Goal: Information Seeking & Learning: Learn about a topic

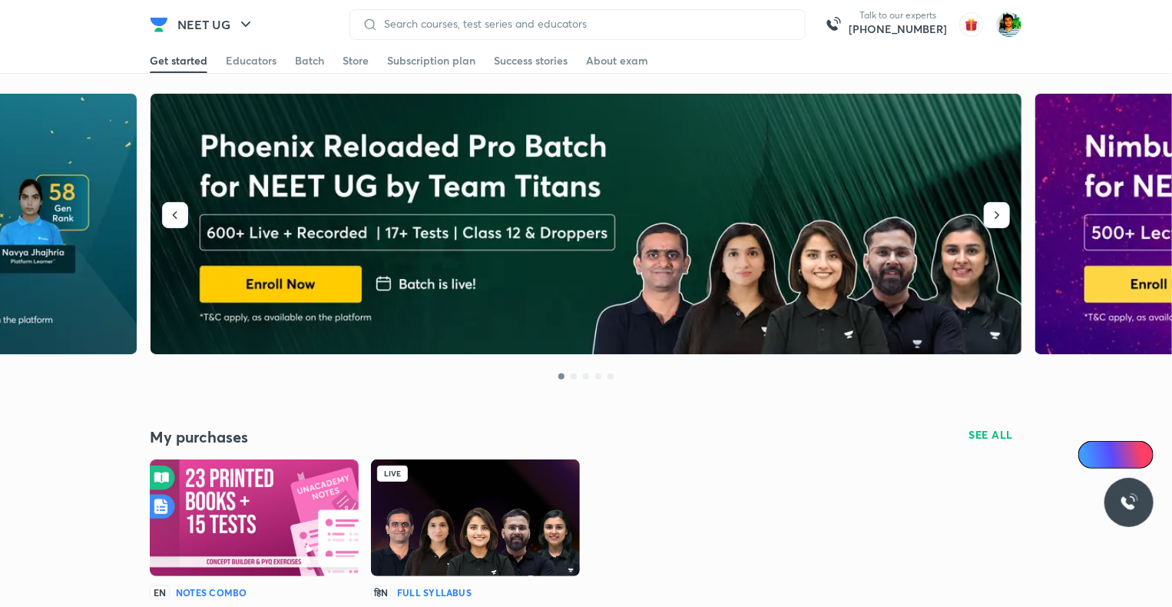
scroll to position [2, 0]
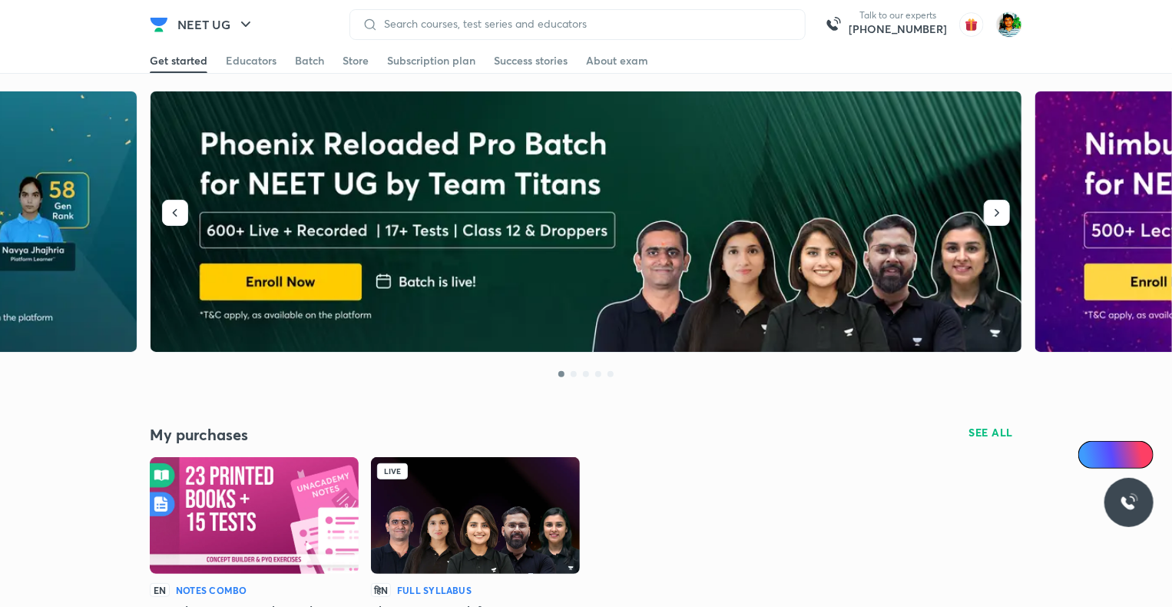
click at [528, 511] on img at bounding box center [475, 515] width 209 height 117
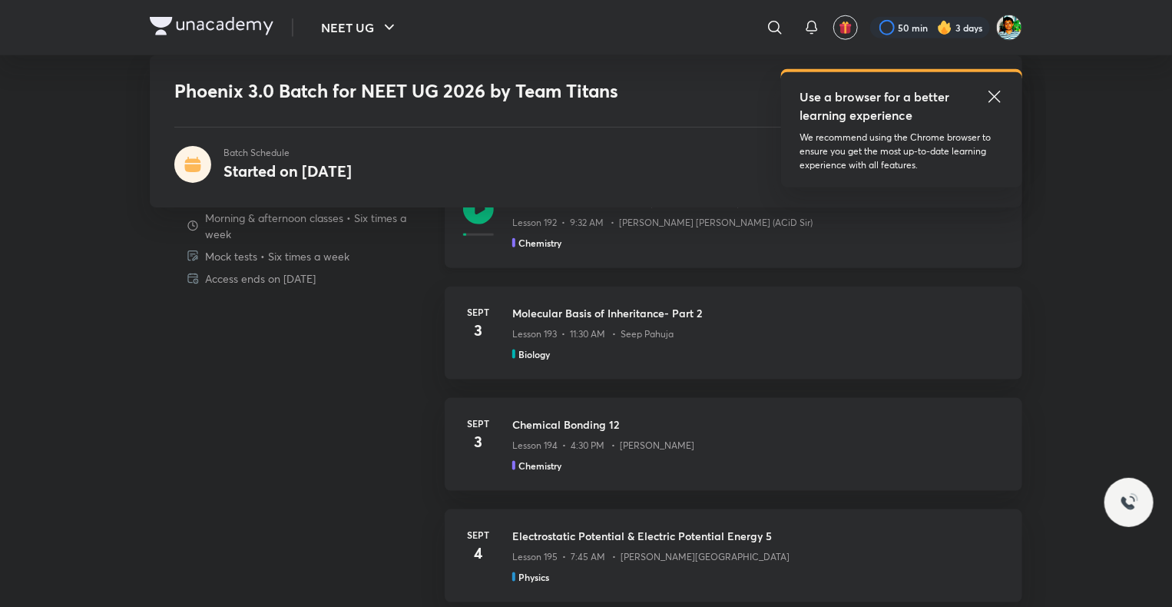
click at [478, 213] on icon at bounding box center [478, 209] width 31 height 31
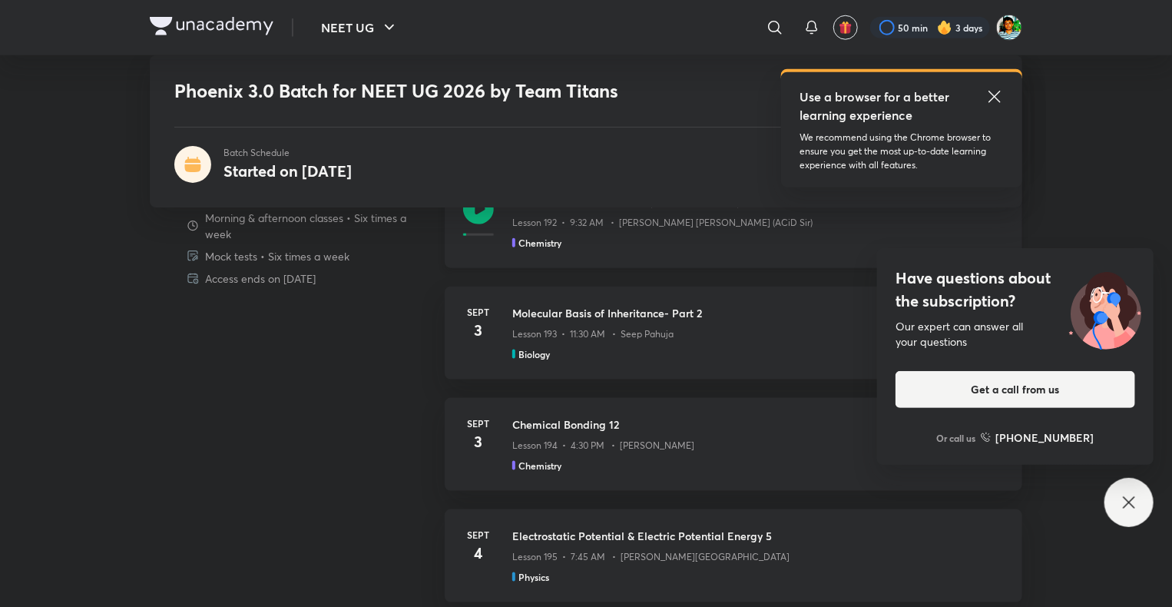
click at [475, 213] on icon at bounding box center [478, 209] width 31 height 31
